Goal: Complete application form

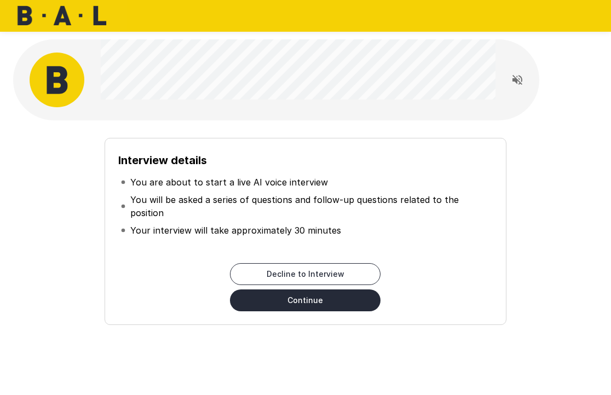
click at [297, 301] on button "Continue" at bounding box center [305, 300] width 150 height 22
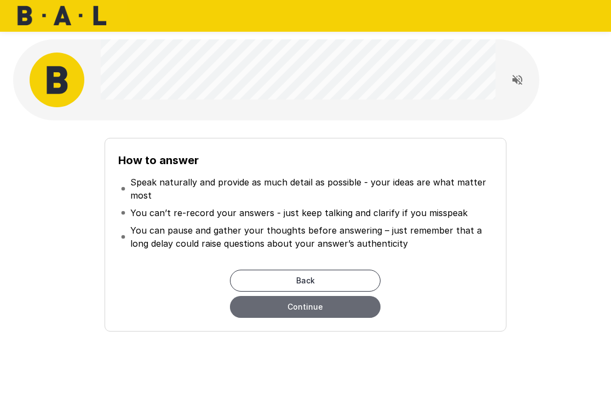
click at [283, 305] on button "Continue" at bounding box center [305, 307] width 150 height 22
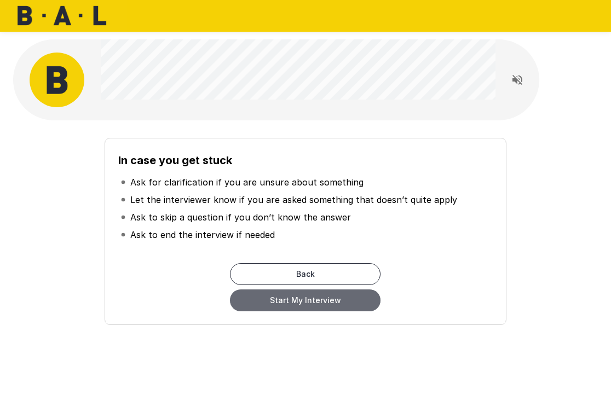
click at [283, 305] on button "Start My Interview" at bounding box center [305, 300] width 150 height 22
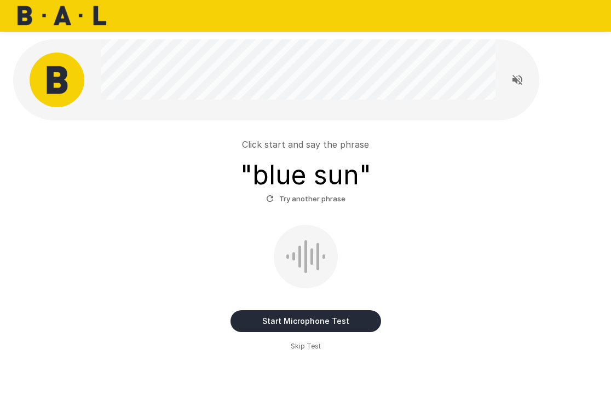
click at [238, 304] on div "Start Microphone Test Skip Test" at bounding box center [306, 288] width 576 height 127
click at [279, 324] on button "Start Microphone Test" at bounding box center [305, 321] width 150 height 22
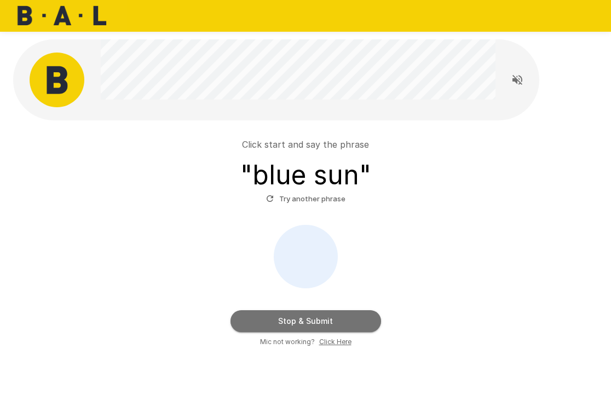
click at [279, 324] on button "Stop & Submit" at bounding box center [305, 321] width 150 height 22
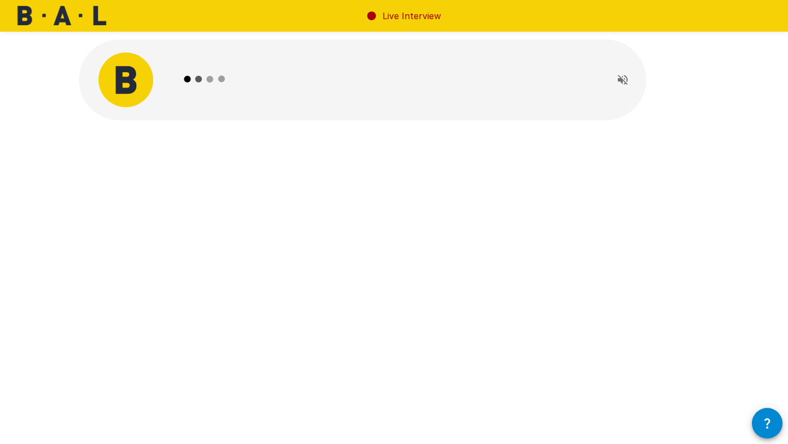
click at [187, 83] on icon at bounding box center [204, 79] width 63 height 63
click at [225, 148] on div at bounding box center [394, 104] width 657 height 208
click at [200, 79] on icon at bounding box center [197, 76] width 5 height 5
click at [178, 141] on div at bounding box center [394, 104] width 657 height 208
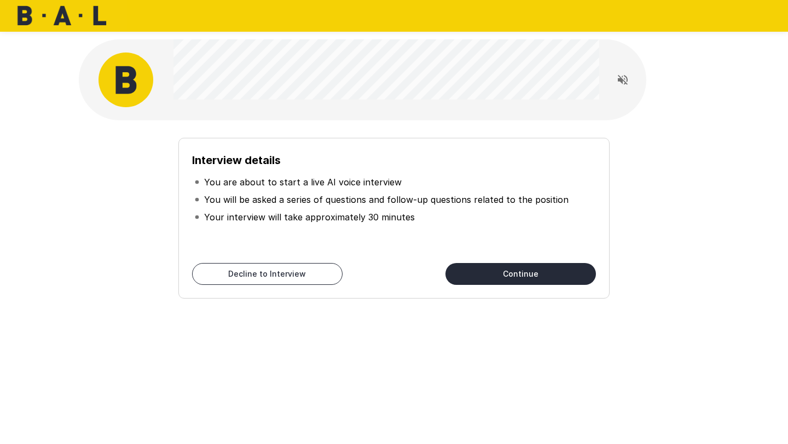
click at [496, 274] on button "Continue" at bounding box center [520, 274] width 150 height 22
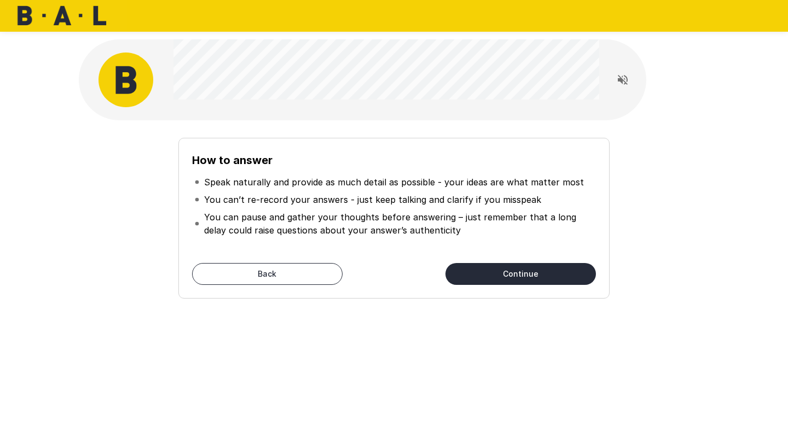
click at [496, 274] on button "Continue" at bounding box center [520, 274] width 150 height 22
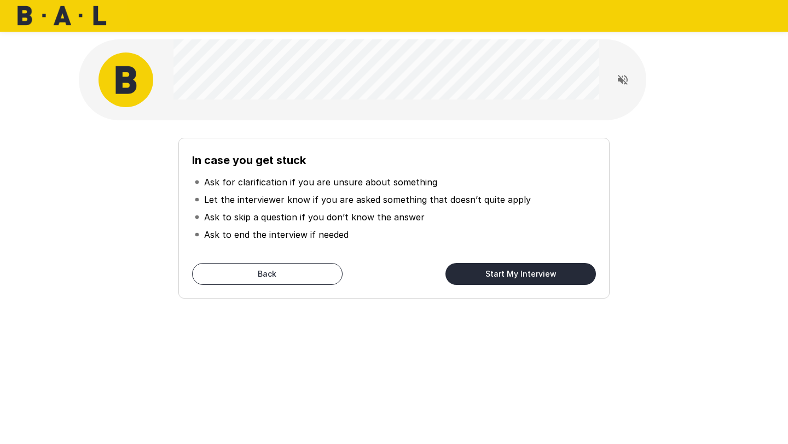
click at [496, 274] on button "Start My Interview" at bounding box center [520, 274] width 150 height 22
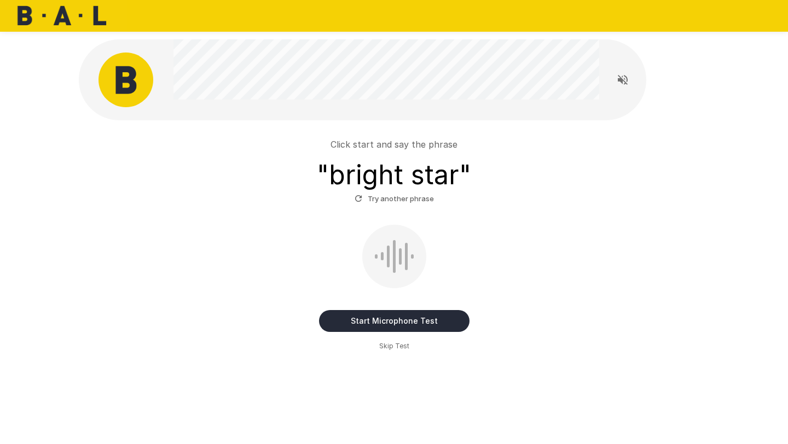
click at [362, 322] on button "Start Microphone Test" at bounding box center [394, 321] width 150 height 22
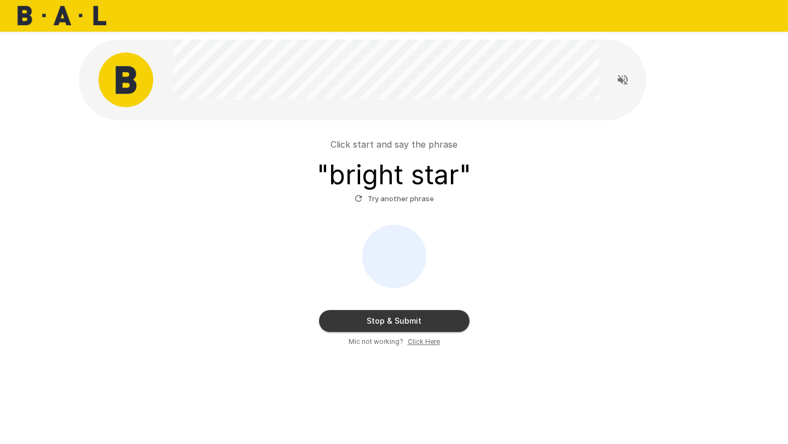
click at [362, 322] on button "Stop & Submit" at bounding box center [394, 321] width 150 height 22
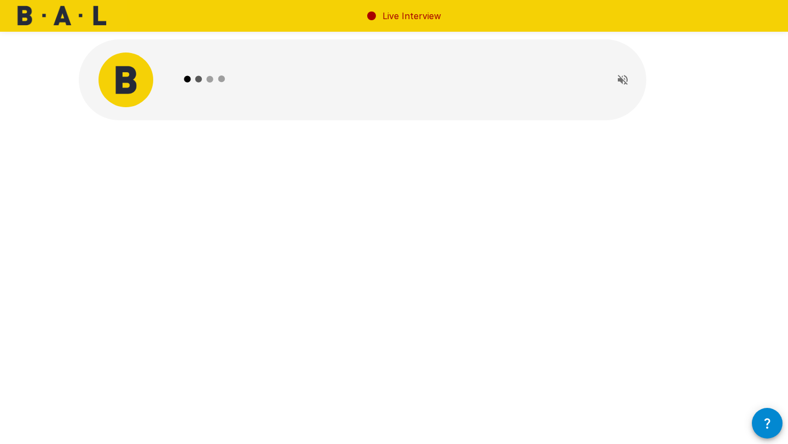
click at [385, 16] on p "Live Interview" at bounding box center [411, 15] width 59 height 13
